Goal: Task Accomplishment & Management: Manage account settings

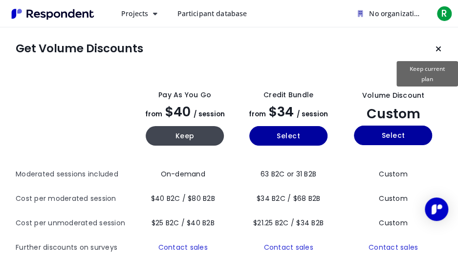
click at [438, 51] on icon "Keep current plan" at bounding box center [438, 49] width 6 height 8
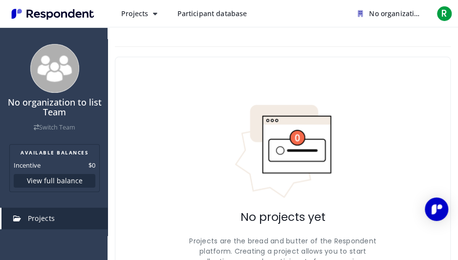
click at [38, 219] on span "Projects" at bounding box center [41, 218] width 27 height 9
click at [129, 19] on button "Projects" at bounding box center [139, 14] width 52 height 18
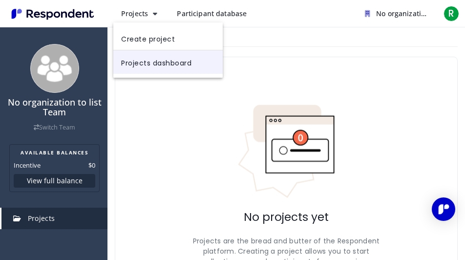
click at [139, 64] on link "Projects dashboard" at bounding box center [167, 61] width 109 height 23
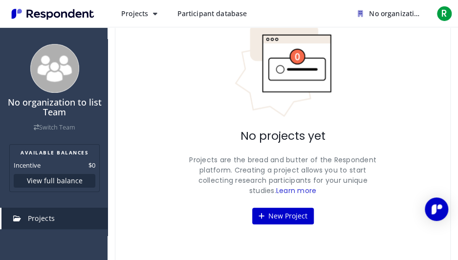
scroll to position [91, 0]
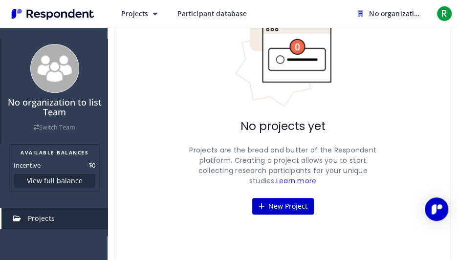
click at [38, 126] on link "Switch Team" at bounding box center [55, 127] width 42 height 8
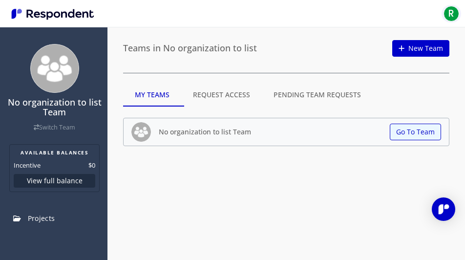
click at [450, 13] on span "R" at bounding box center [452, 14] width 16 height 16
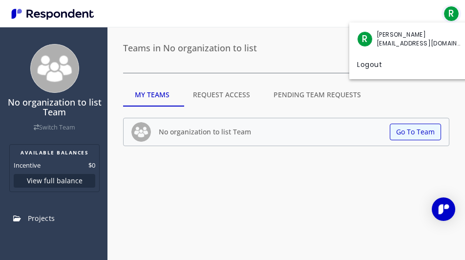
click at [450, 13] on md-backdrop at bounding box center [232, 130] width 465 height 260
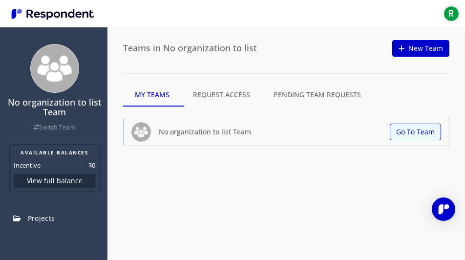
click at [455, 13] on span "R" at bounding box center [452, 14] width 16 height 16
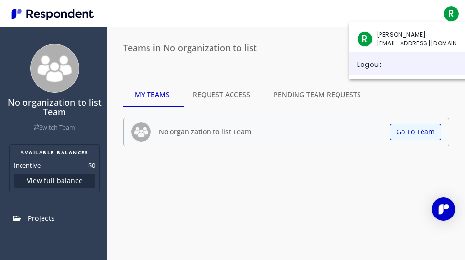
click at [372, 61] on link "Logout" at bounding box center [409, 63] width 121 height 23
